Goal: Contribute content: Add original content to the website for others to see

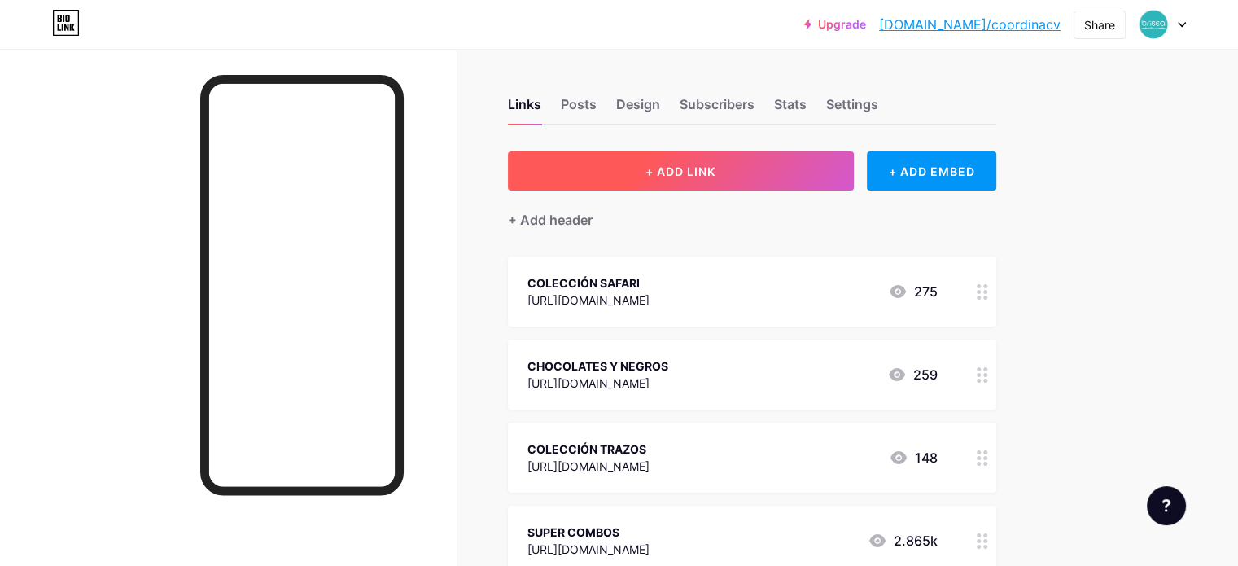
click at [804, 182] on button "+ ADD LINK" at bounding box center [681, 170] width 346 height 39
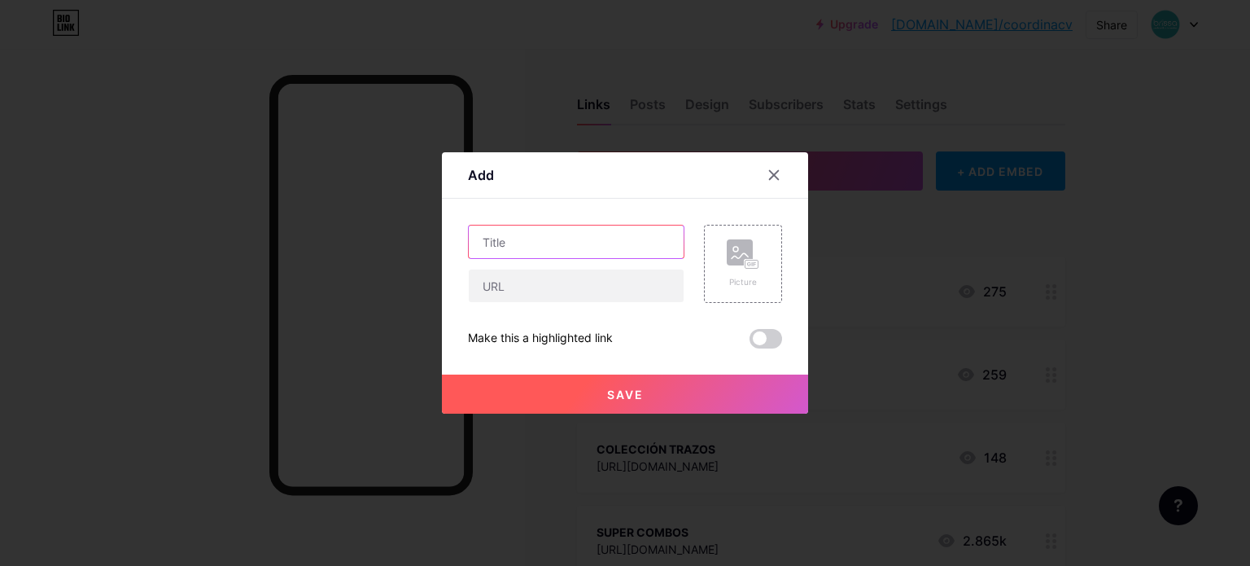
click at [585, 242] on input "text" at bounding box center [576, 242] width 215 height 33
type input "B"
click at [479, 242] on input "BRISSA KIDS" at bounding box center [576, 242] width 215 height 33
type input "PERSONAJES BRISSA KIDS"
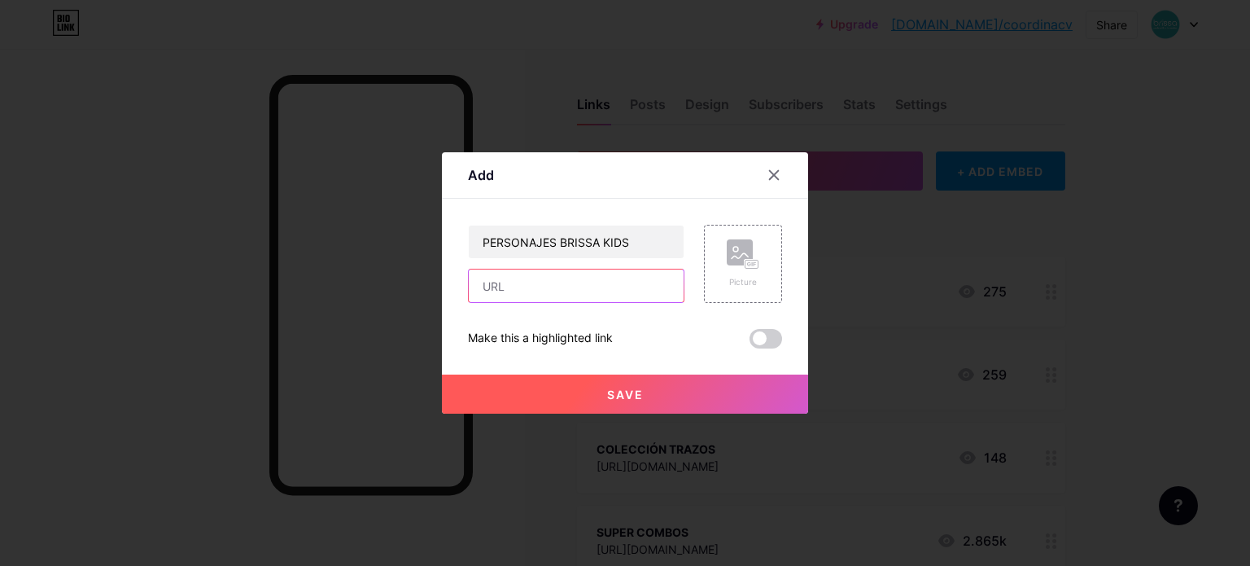
click at [508, 291] on input "text" at bounding box center [576, 285] width 215 height 33
paste input "[URL][DOMAIN_NAME]"
type input "[URL][DOMAIN_NAME]"
click at [628, 393] on span "Save" at bounding box center [625, 395] width 37 height 14
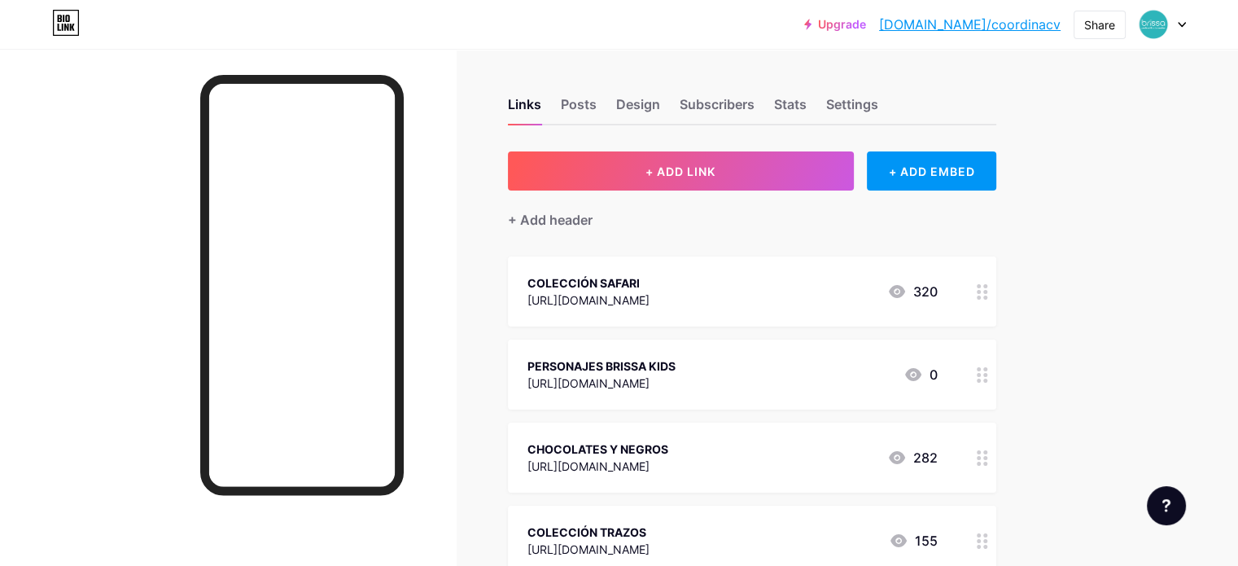
click at [798, 389] on div "PERSONAJES BRISSA KIDS https://bit.ly/42lS0iN 0" at bounding box center [733, 374] width 410 height 37
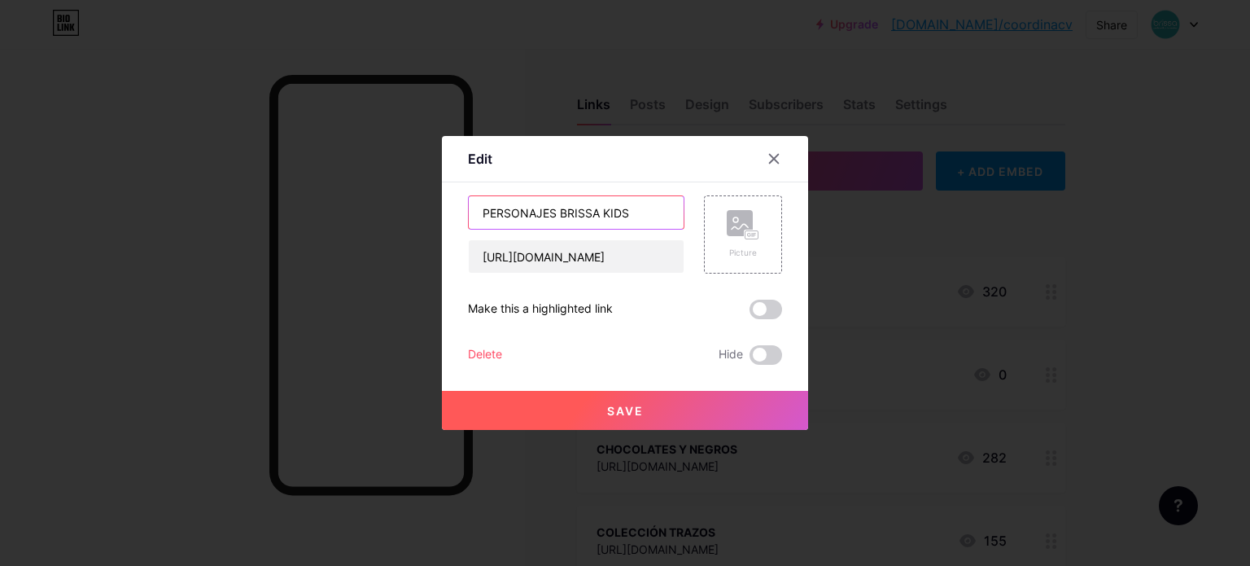
drag, startPoint x: 557, startPoint y: 213, endPoint x: 199, endPoint y: 214, distance: 358.2
click at [202, 214] on div "Edit Content YouTube Play YouTube video without leaving your page. ADD Vimeo Pl…" at bounding box center [625, 283] width 1250 height 566
click at [557, 204] on input "BRISSA KIDS" at bounding box center [576, 212] width 215 height 33
type input "BRISSA KIDS - INFANTIL"
click at [659, 406] on button "Save" at bounding box center [625, 410] width 366 height 39
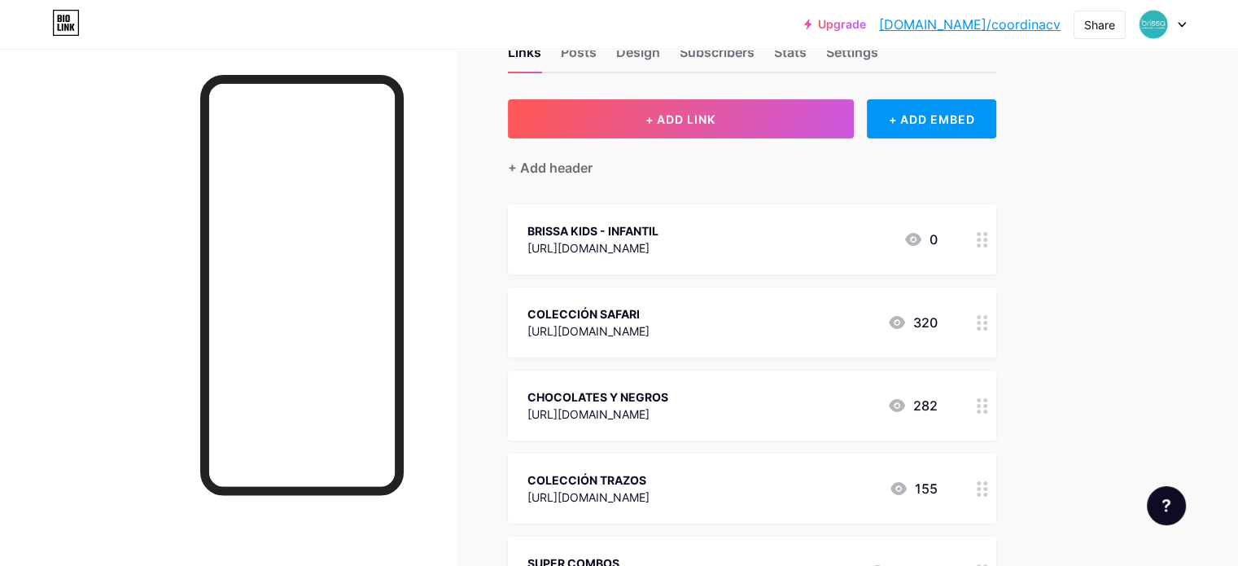
scroll to position [81, 0]
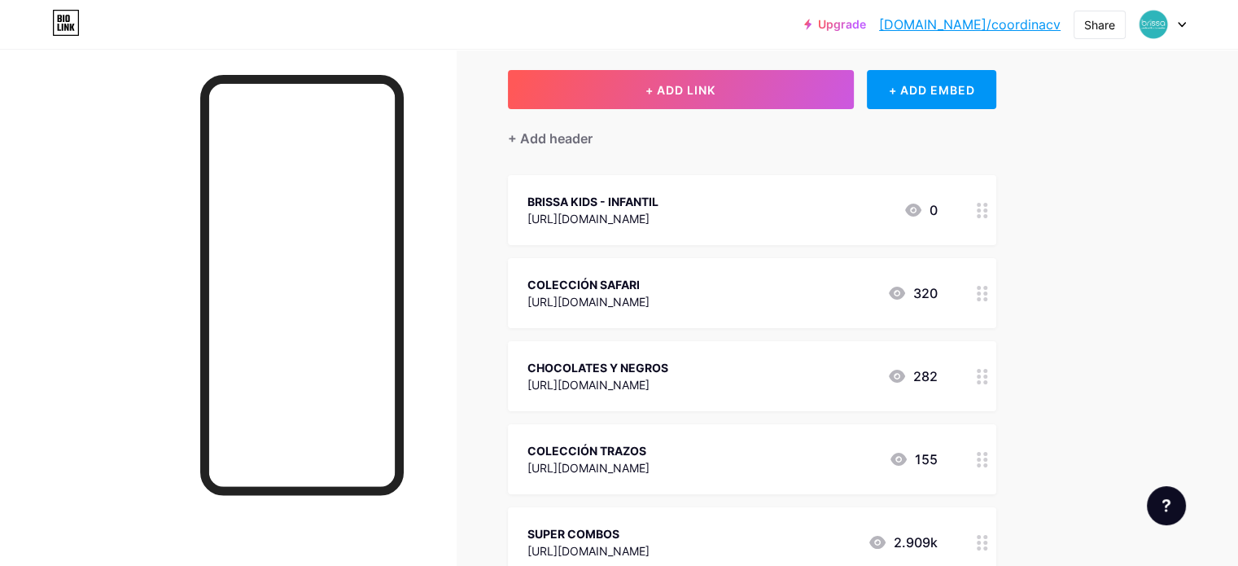
click at [988, 462] on icon at bounding box center [982, 459] width 11 height 15
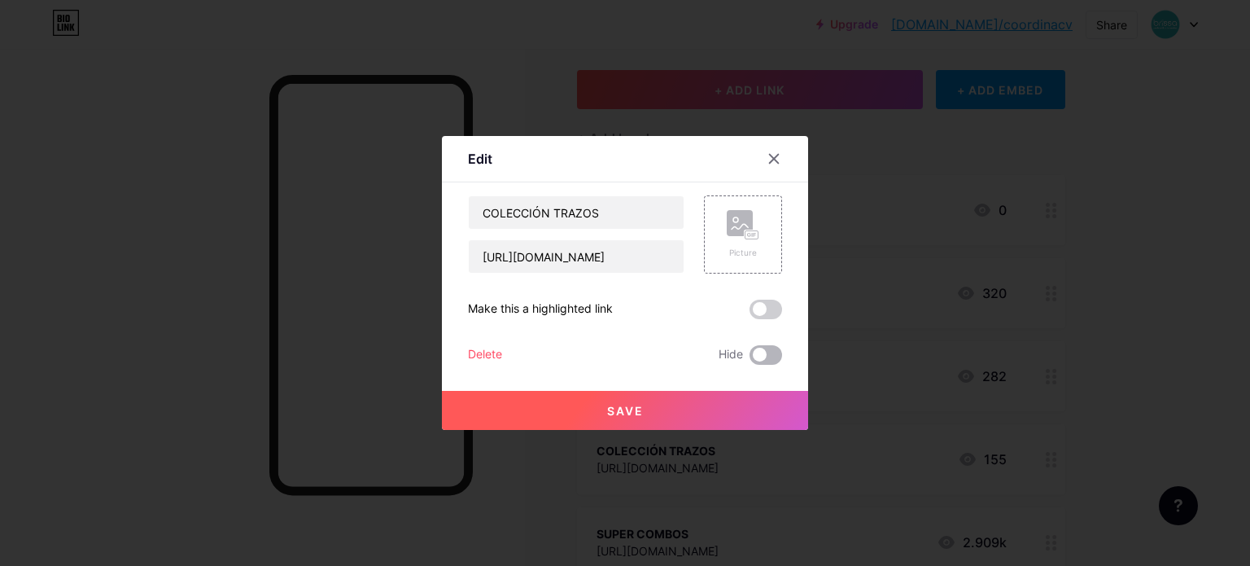
click at [751, 352] on span at bounding box center [766, 355] width 33 height 20
click at [750, 359] on input "checkbox" at bounding box center [750, 359] width 0 height 0
click at [690, 410] on button "Save" at bounding box center [625, 410] width 366 height 39
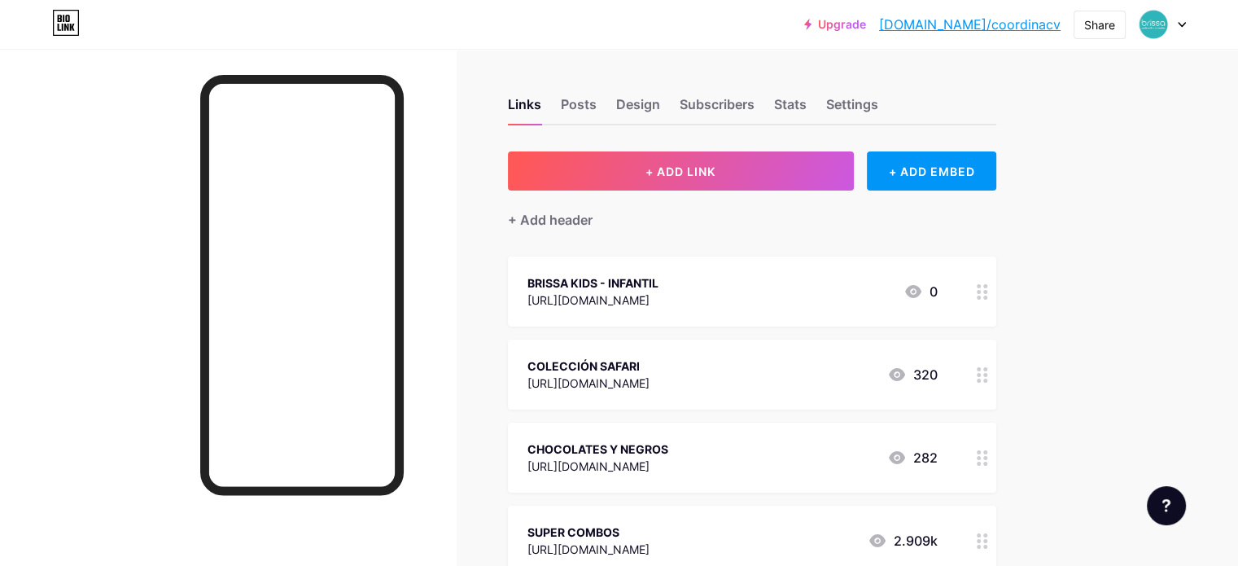
click at [111, 59] on div at bounding box center [228, 332] width 456 height 566
click at [892, 302] on div "BRISSA KIDS - INFANTIL [URL][DOMAIN_NAME] 0" at bounding box center [733, 291] width 410 height 37
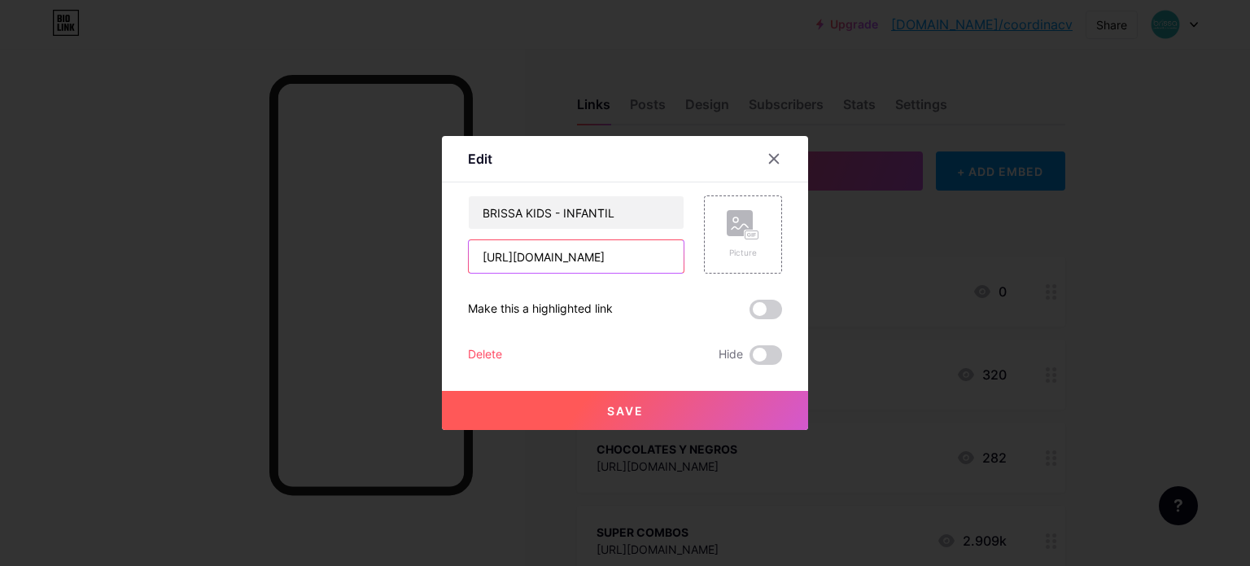
drag, startPoint x: 618, startPoint y: 263, endPoint x: 366, endPoint y: 260, distance: 252.4
click at [371, 266] on div "Edit Content YouTube Play YouTube video without leaving your page. ADD Vimeo Pl…" at bounding box center [625, 283] width 1250 height 566
